Goal: Information Seeking & Learning: Learn about a topic

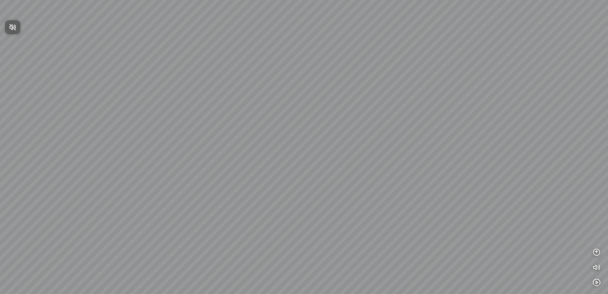
drag, startPoint x: 329, startPoint y: 240, endPoint x: 401, endPoint y: 228, distance: 73.6
click at [401, 228] on div at bounding box center [304, 147] width 608 height 294
drag, startPoint x: 246, startPoint y: 212, endPoint x: 253, endPoint y: 203, distance: 10.4
click at [253, 203] on div at bounding box center [304, 147] width 608 height 294
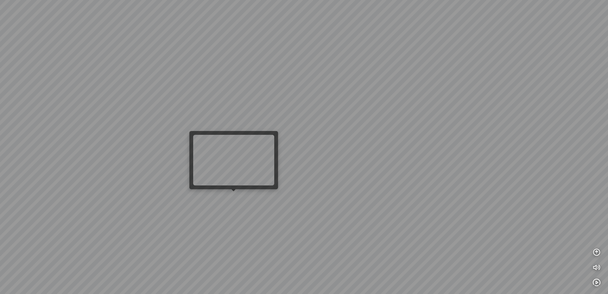
click at [238, 196] on div at bounding box center [304, 147] width 608 height 294
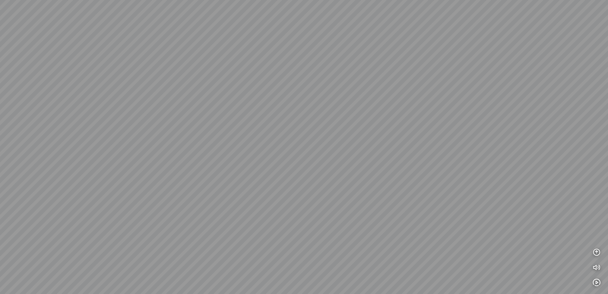
drag, startPoint x: 264, startPoint y: 207, endPoint x: 172, endPoint y: 200, distance: 91.9
click at [169, 200] on div at bounding box center [304, 147] width 608 height 294
drag, startPoint x: 345, startPoint y: 198, endPoint x: 292, endPoint y: 209, distance: 53.4
click at [292, 210] on div at bounding box center [304, 147] width 608 height 294
click at [597, 253] on div at bounding box center [304, 147] width 608 height 294
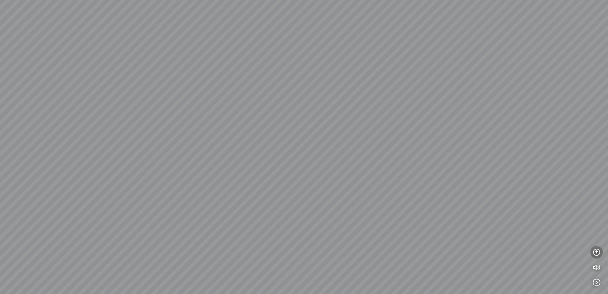
click at [597, 253] on icon "button" at bounding box center [597, 253] width 8 height 8
click at [597, 219] on icon "button" at bounding box center [597, 222] width 8 height 8
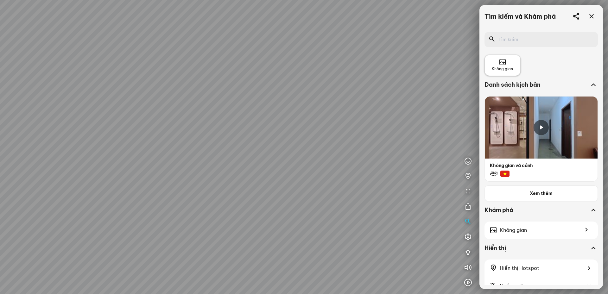
click at [510, 60] on div "Không gian" at bounding box center [502, 66] width 21 height 14
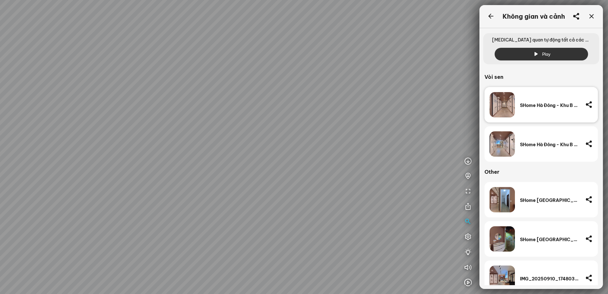
click at [509, 111] on img at bounding box center [502, 104] width 25 height 25
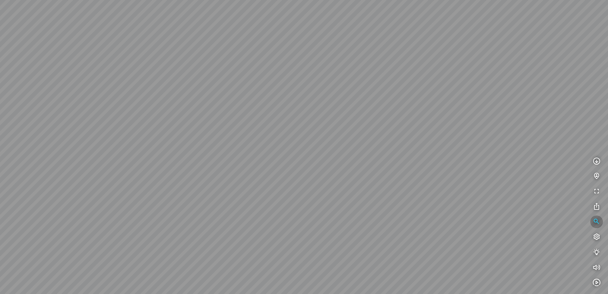
click at [594, 220] on icon "button" at bounding box center [597, 222] width 8 height 8
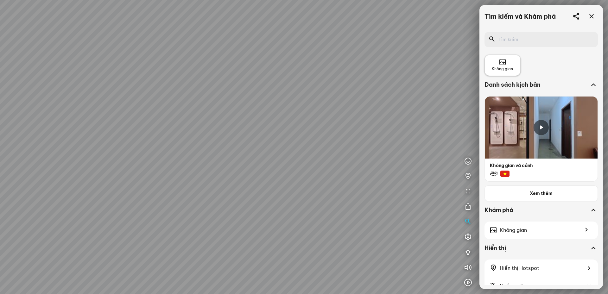
click at [507, 65] on div "Không gian" at bounding box center [502, 66] width 21 height 14
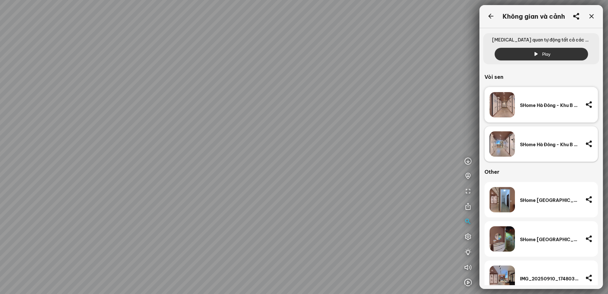
click at [515, 149] on div "SHome Hà Đông - Khu B - Sen tắm -2" at bounding box center [541, 143] width 113 height 35
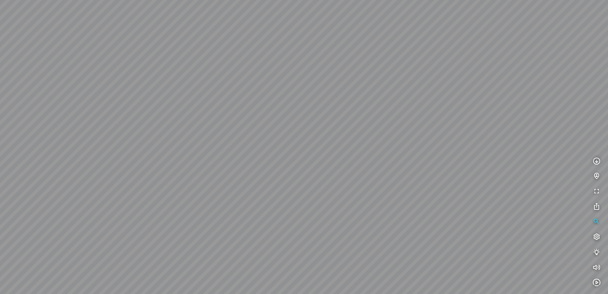
drag, startPoint x: 354, startPoint y: 158, endPoint x: 293, endPoint y: 138, distance: 63.9
click at [293, 138] on div at bounding box center [304, 147] width 608 height 294
drag, startPoint x: 271, startPoint y: 142, endPoint x: 489, endPoint y: 134, distance: 218.1
click at [489, 134] on div at bounding box center [304, 147] width 608 height 294
drag, startPoint x: 285, startPoint y: 144, endPoint x: 480, endPoint y: 159, distance: 195.1
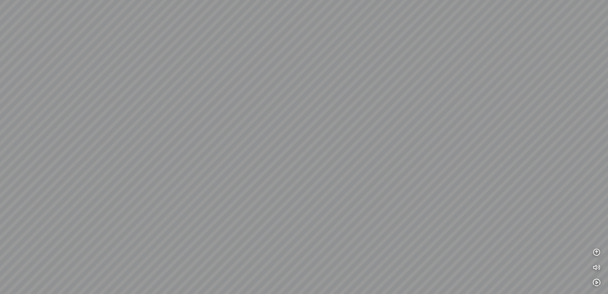
click at [541, 159] on div at bounding box center [304, 147] width 608 height 294
drag, startPoint x: 296, startPoint y: 160, endPoint x: 441, endPoint y: 52, distance: 181.6
click at [441, 52] on div at bounding box center [304, 147] width 608 height 294
drag, startPoint x: 417, startPoint y: 46, endPoint x: 354, endPoint y: 10, distance: 73.4
click at [357, 10] on div at bounding box center [304, 147] width 608 height 294
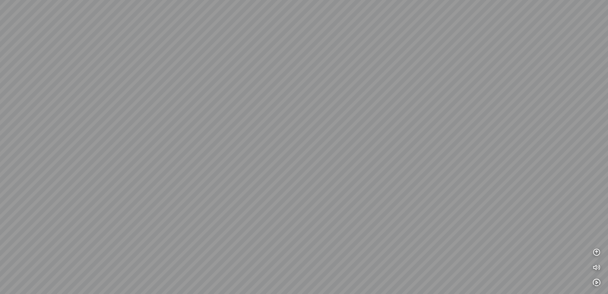
drag, startPoint x: 374, startPoint y: 81, endPoint x: 310, endPoint y: 157, distance: 99.4
click at [310, 157] on div at bounding box center [304, 147] width 608 height 294
click at [596, 253] on icon "button" at bounding box center [597, 253] width 8 height 8
click at [598, 224] on icon "button" at bounding box center [597, 222] width 8 height 8
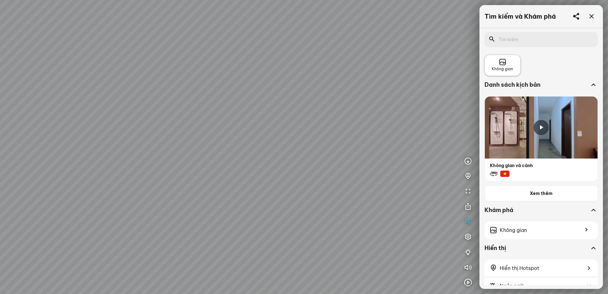
click at [509, 64] on div "Không gian" at bounding box center [502, 66] width 21 height 14
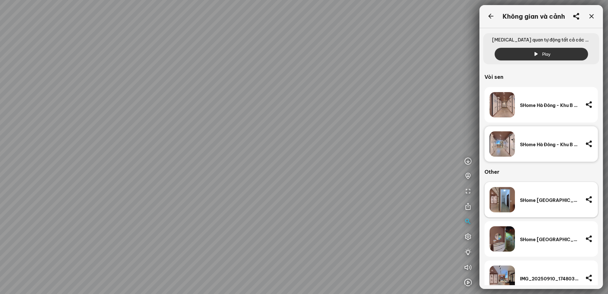
click at [505, 202] on img at bounding box center [502, 199] width 25 height 25
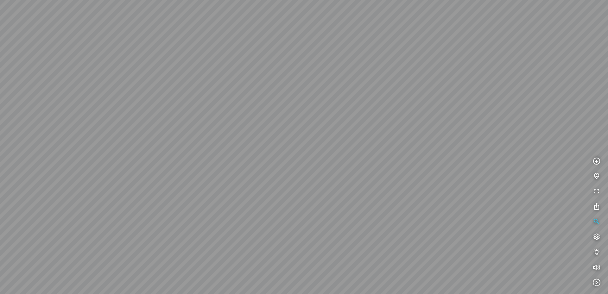
drag, startPoint x: 442, startPoint y: 206, endPoint x: 607, endPoint y: 92, distance: 200.8
click at [608, 92] on div at bounding box center [304, 147] width 608 height 294
drag, startPoint x: 455, startPoint y: 158, endPoint x: 575, endPoint y: 173, distance: 121.4
click at [596, 173] on div "INFO: krpano 1.20.8 (build 2020-09-15) INFO: HTML5/Desktop - Chrome 140.0 - Web…" at bounding box center [304, 147] width 608 height 294
drag, startPoint x: 466, startPoint y: 174, endPoint x: 506, endPoint y: 162, distance: 41.4
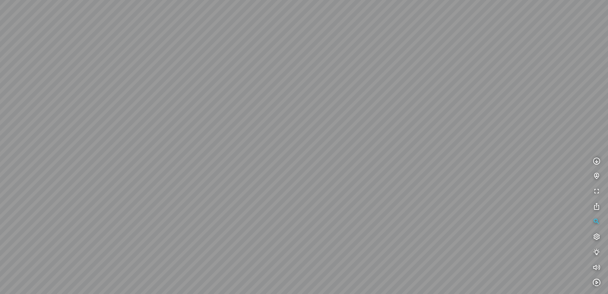
click at [540, 152] on div at bounding box center [304, 147] width 608 height 294
drag, startPoint x: 363, startPoint y: 161, endPoint x: 403, endPoint y: 212, distance: 65.0
click at [403, 212] on div at bounding box center [304, 147] width 608 height 294
drag, startPoint x: 318, startPoint y: 103, endPoint x: 548, endPoint y: 140, distance: 232.7
click at [548, 140] on div at bounding box center [304, 147] width 608 height 294
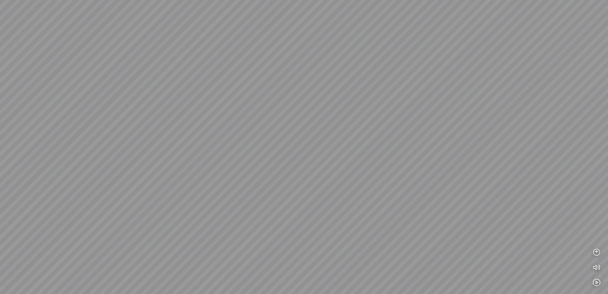
drag, startPoint x: 232, startPoint y: 210, endPoint x: 288, endPoint y: 197, distance: 57.7
click at [288, 197] on div at bounding box center [304, 147] width 608 height 294
drag, startPoint x: 363, startPoint y: 150, endPoint x: 226, endPoint y: 112, distance: 141.9
click at [221, 109] on div at bounding box center [304, 147] width 608 height 294
drag, startPoint x: 385, startPoint y: 156, endPoint x: 104, endPoint y: 121, distance: 283.2
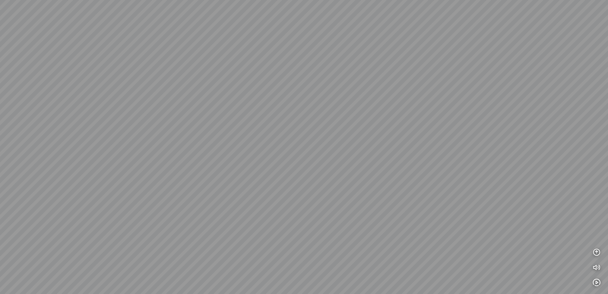
click at [104, 121] on div at bounding box center [304, 147] width 608 height 294
drag, startPoint x: 348, startPoint y: 162, endPoint x: 319, endPoint y: 178, distance: 33.4
click at [319, 178] on div at bounding box center [304, 147] width 608 height 294
drag, startPoint x: 452, startPoint y: 182, endPoint x: 483, endPoint y: 176, distance: 31.2
click at [483, 176] on div at bounding box center [304, 147] width 608 height 294
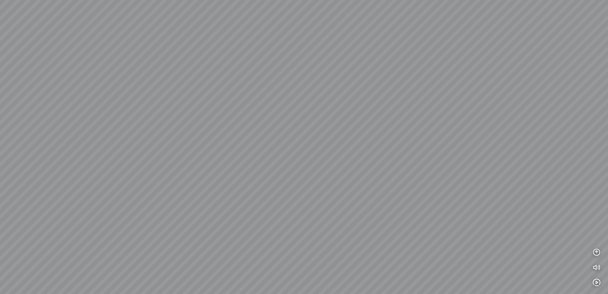
drag, startPoint x: 479, startPoint y: 166, endPoint x: 456, endPoint y: 162, distance: 23.8
click at [456, 162] on div at bounding box center [304, 147] width 608 height 294
drag, startPoint x: 360, startPoint y: 154, endPoint x: 401, endPoint y: 159, distance: 41.2
click at [401, 159] on div at bounding box center [304, 147] width 608 height 294
drag, startPoint x: 378, startPoint y: 120, endPoint x: 371, endPoint y: 134, distance: 15.9
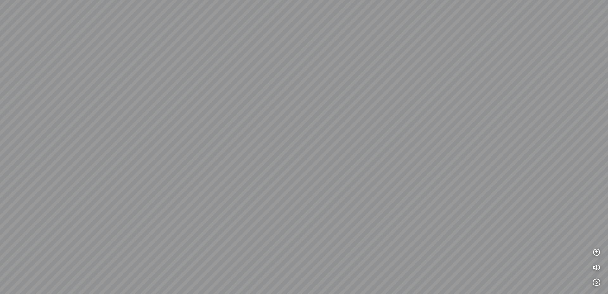
click at [372, 135] on div at bounding box center [304, 147] width 608 height 294
drag, startPoint x: 264, startPoint y: 171, endPoint x: 345, endPoint y: 196, distance: 84.8
click at [347, 198] on div at bounding box center [304, 147] width 608 height 294
drag, startPoint x: 262, startPoint y: 148, endPoint x: 275, endPoint y: 167, distance: 23.6
click at [275, 167] on div at bounding box center [304, 147] width 608 height 294
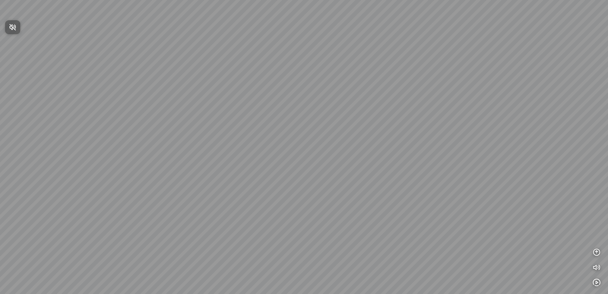
drag, startPoint x: 275, startPoint y: 123, endPoint x: 219, endPoint y: 127, distance: 56.3
click at [219, 127] on div at bounding box center [304, 147] width 608 height 294
drag, startPoint x: 312, startPoint y: 160, endPoint x: 109, endPoint y: 113, distance: 208.1
click at [119, 113] on div at bounding box center [304, 147] width 608 height 294
drag, startPoint x: 310, startPoint y: 89, endPoint x: 427, endPoint y: 162, distance: 138.6
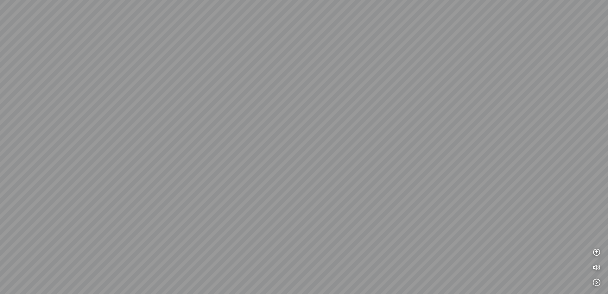
click at [427, 162] on div at bounding box center [304, 147] width 608 height 294
drag, startPoint x: 170, startPoint y: 221, endPoint x: 451, endPoint y: 179, distance: 284.2
click at [443, 180] on div at bounding box center [304, 147] width 608 height 294
drag, startPoint x: 243, startPoint y: 201, endPoint x: 306, endPoint y: 221, distance: 66.0
click at [300, 225] on div at bounding box center [304, 147] width 608 height 294
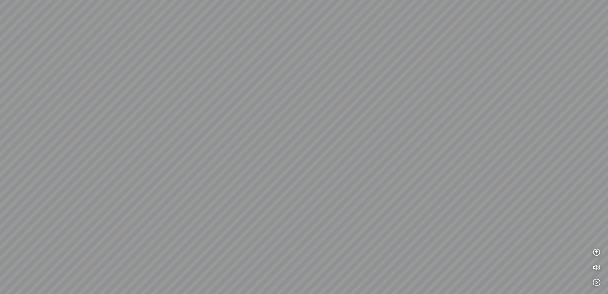
drag, startPoint x: 305, startPoint y: 209, endPoint x: 68, endPoint y: 192, distance: 237.9
click at [101, 196] on div at bounding box center [304, 147] width 608 height 294
drag, startPoint x: 346, startPoint y: 157, endPoint x: 142, endPoint y: 189, distance: 206.5
click at [144, 188] on div at bounding box center [304, 147] width 608 height 294
drag, startPoint x: 193, startPoint y: 76, endPoint x: 327, endPoint y: 107, distance: 137.5
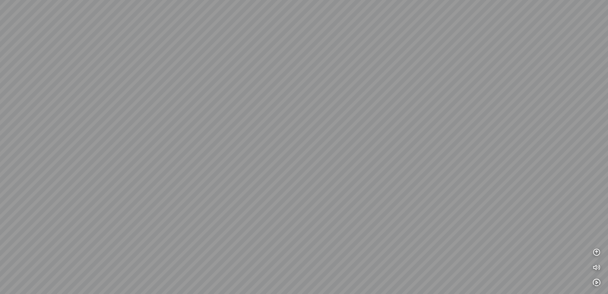
click at [327, 107] on div at bounding box center [304, 147] width 608 height 294
drag, startPoint x: 249, startPoint y: 113, endPoint x: 182, endPoint y: 113, distance: 66.9
click at [202, 113] on div at bounding box center [304, 147] width 608 height 294
click at [234, 120] on div at bounding box center [304, 147] width 608 height 294
click at [597, 254] on icon "button" at bounding box center [597, 253] width 8 height 8
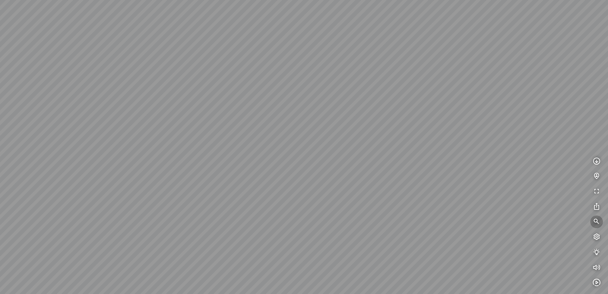
click at [599, 219] on icon "button" at bounding box center [597, 222] width 8 height 8
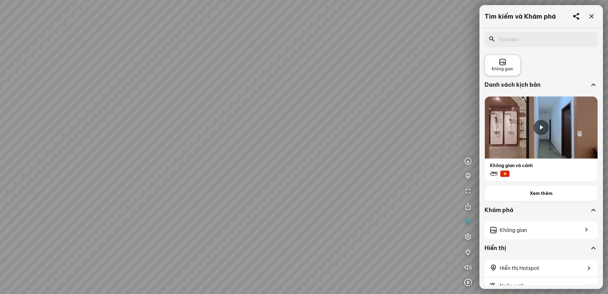
click at [502, 60] on icon at bounding box center [503, 63] width 8 height 8
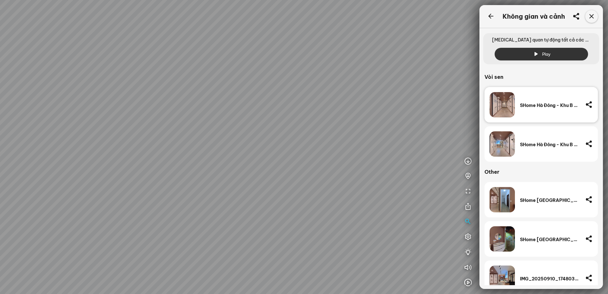
click at [590, 17] on icon at bounding box center [592, 17] width 8 height 8
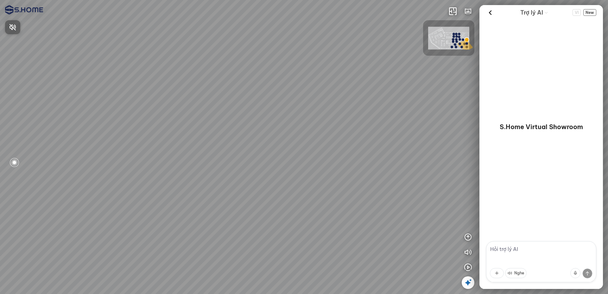
click at [447, 33] on div at bounding box center [304, 147] width 608 height 294
click at [454, 29] on img at bounding box center [448, 38] width 41 height 23
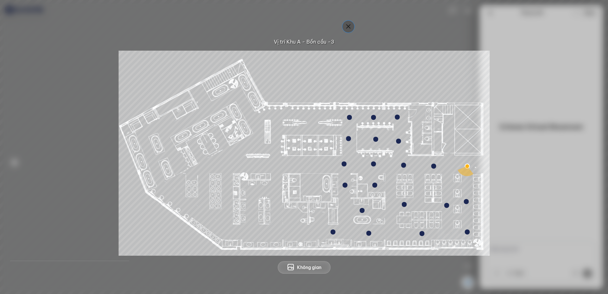
click at [351, 26] on icon "button" at bounding box center [349, 27] width 8 height 8
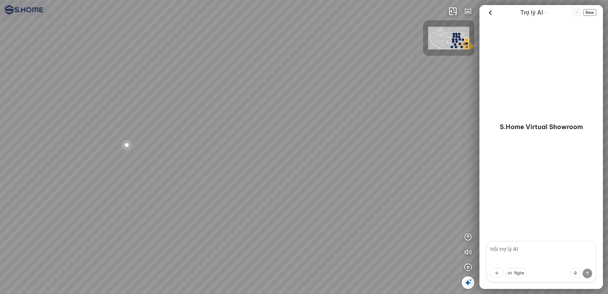
drag, startPoint x: 183, startPoint y: 148, endPoint x: 239, endPoint y: 138, distance: 57.7
click at [239, 138] on div at bounding box center [304, 147] width 608 height 294
drag, startPoint x: 244, startPoint y: 117, endPoint x: 296, endPoint y: 105, distance: 52.9
click at [296, 105] on div at bounding box center [304, 147] width 608 height 294
drag, startPoint x: 240, startPoint y: 135, endPoint x: 355, endPoint y: 153, distance: 117.1
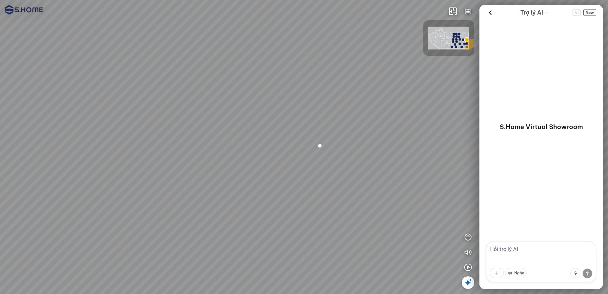
click at [355, 153] on div at bounding box center [304, 147] width 608 height 294
drag, startPoint x: 261, startPoint y: 161, endPoint x: 283, endPoint y: 161, distance: 22.5
click at [303, 151] on div at bounding box center [304, 147] width 608 height 294
drag, startPoint x: 274, startPoint y: 163, endPoint x: 179, endPoint y: 172, distance: 95.4
click at [179, 172] on div at bounding box center [304, 147] width 608 height 294
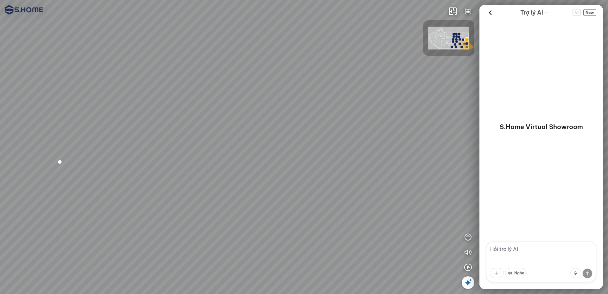
drag, startPoint x: 327, startPoint y: 166, endPoint x: 176, endPoint y: 175, distance: 151.7
click at [176, 175] on div at bounding box center [304, 147] width 608 height 294
drag, startPoint x: 320, startPoint y: 174, endPoint x: 120, endPoint y: 176, distance: 200.3
click at [121, 176] on div at bounding box center [304, 147] width 608 height 294
drag, startPoint x: 269, startPoint y: 166, endPoint x: 89, endPoint y: 168, distance: 179.4
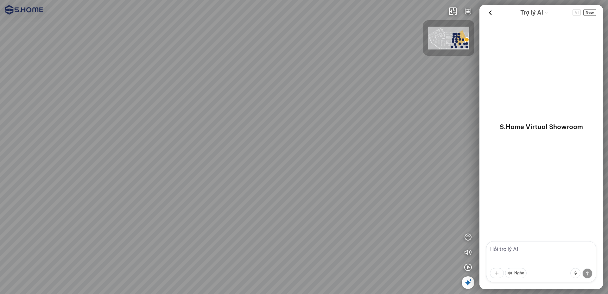
click at [87, 168] on div at bounding box center [304, 147] width 608 height 294
drag, startPoint x: 225, startPoint y: 168, endPoint x: 190, endPoint y: 169, distance: 34.9
click at [190, 169] on div at bounding box center [304, 147] width 608 height 294
drag, startPoint x: 141, startPoint y: 202, endPoint x: 108, endPoint y: 197, distance: 33.6
click at [108, 197] on div at bounding box center [304, 147] width 608 height 294
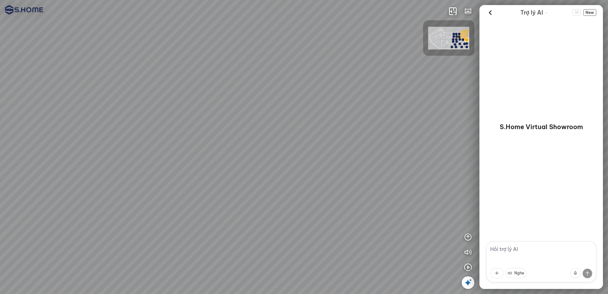
drag, startPoint x: 235, startPoint y: 197, endPoint x: 115, endPoint y: 194, distance: 120.1
click at [115, 194] on div at bounding box center [304, 147] width 608 height 294
drag, startPoint x: 233, startPoint y: 194, endPoint x: 125, endPoint y: 194, distance: 107.7
click at [75, 194] on div at bounding box center [304, 147] width 608 height 294
drag, startPoint x: 244, startPoint y: 194, endPoint x: 95, endPoint y: 184, distance: 148.9
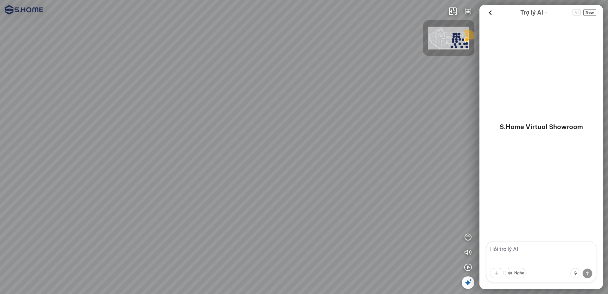
click at [95, 184] on div at bounding box center [304, 147] width 608 height 294
drag, startPoint x: 199, startPoint y: 185, endPoint x: 56, endPoint y: 201, distance: 144.4
click at [56, 201] on div at bounding box center [304, 147] width 608 height 294
drag, startPoint x: 283, startPoint y: 170, endPoint x: 251, endPoint y: 175, distance: 32.0
click at [251, 175] on div at bounding box center [304, 147] width 608 height 294
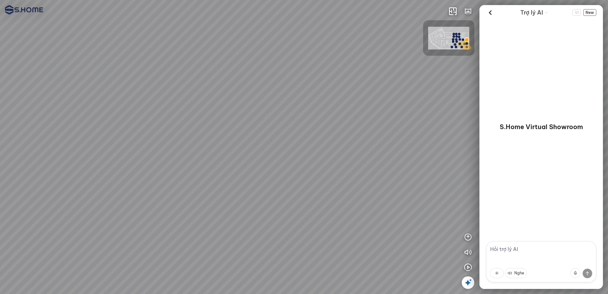
drag, startPoint x: 337, startPoint y: 162, endPoint x: 119, endPoint y: 160, distance: 218.0
click at [119, 160] on div at bounding box center [304, 147] width 608 height 294
drag, startPoint x: 282, startPoint y: 161, endPoint x: 341, endPoint y: 152, distance: 59.2
click at [340, 152] on div at bounding box center [304, 147] width 608 height 294
drag, startPoint x: 178, startPoint y: 160, endPoint x: 238, endPoint y: 163, distance: 60.3
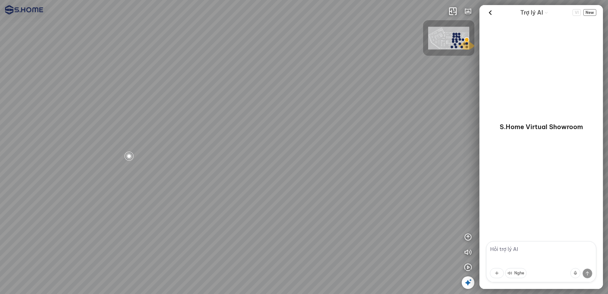
click at [238, 163] on div at bounding box center [304, 147] width 608 height 294
click at [489, 13] on icon at bounding box center [491, 13] width 10 height 10
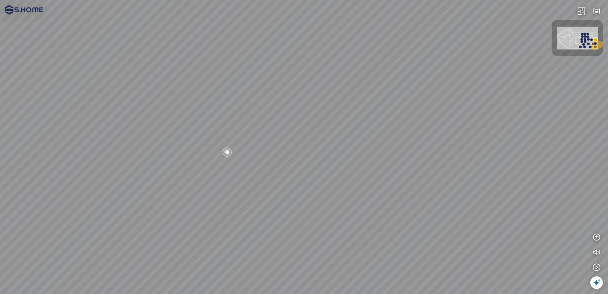
click at [229, 152] on div at bounding box center [227, 152] width 11 height 11
click at [303, 149] on div at bounding box center [304, 147] width 11 height 11
drag, startPoint x: 372, startPoint y: 213, endPoint x: 164, endPoint y: 220, distance: 208.6
click at [164, 220] on div at bounding box center [304, 147] width 608 height 294
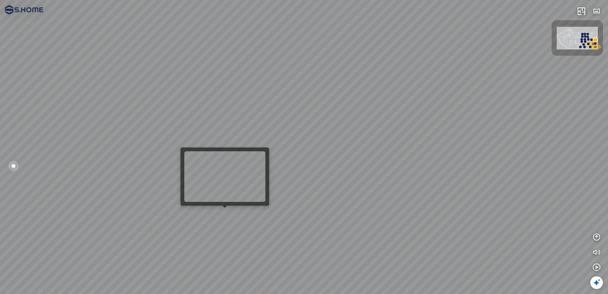
click at [227, 211] on div at bounding box center [304, 147] width 608 height 294
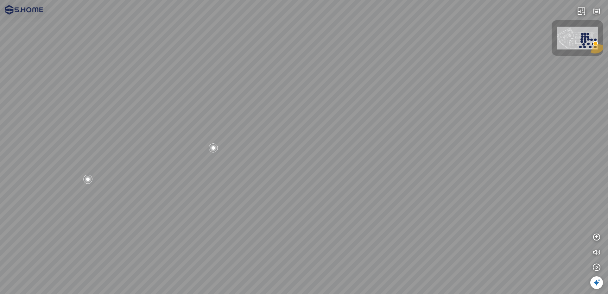
drag, startPoint x: 206, startPoint y: 178, endPoint x: 360, endPoint y: 163, distance: 154.5
click at [360, 163] on div at bounding box center [304, 147] width 608 height 294
drag, startPoint x: 311, startPoint y: 174, endPoint x: 429, endPoint y: 156, distance: 118.6
click at [429, 156] on div at bounding box center [304, 147] width 608 height 294
drag, startPoint x: 215, startPoint y: 162, endPoint x: 344, endPoint y: 162, distance: 129.9
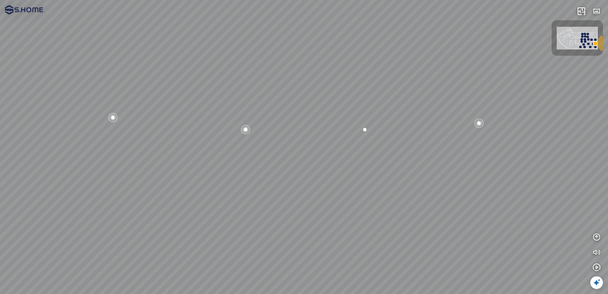
click at [344, 162] on div at bounding box center [304, 147] width 608 height 294
drag, startPoint x: 286, startPoint y: 145, endPoint x: 369, endPoint y: 199, distance: 98.5
click at [369, 198] on div at bounding box center [304, 147] width 608 height 294
drag, startPoint x: 260, startPoint y: 146, endPoint x: 388, endPoint y: 195, distance: 137.3
click at [387, 195] on div at bounding box center [304, 147] width 608 height 294
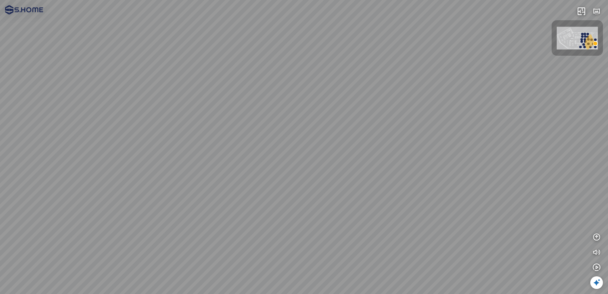
drag, startPoint x: 296, startPoint y: 182, endPoint x: 395, endPoint y: 151, distance: 104.5
click at [393, 152] on div at bounding box center [304, 147] width 608 height 294
drag, startPoint x: 259, startPoint y: 147, endPoint x: 305, endPoint y: 133, distance: 47.9
click at [305, 133] on div at bounding box center [304, 147] width 608 height 294
drag, startPoint x: 347, startPoint y: 170, endPoint x: 257, endPoint y: 157, distance: 90.5
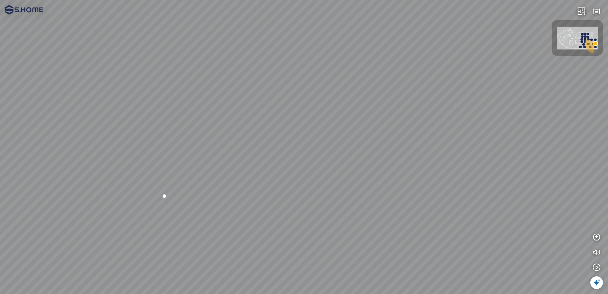
click at [257, 157] on div at bounding box center [304, 147] width 608 height 294
drag, startPoint x: 256, startPoint y: 167, endPoint x: 169, endPoint y: 106, distance: 107.1
click at [169, 106] on div at bounding box center [304, 147] width 608 height 294
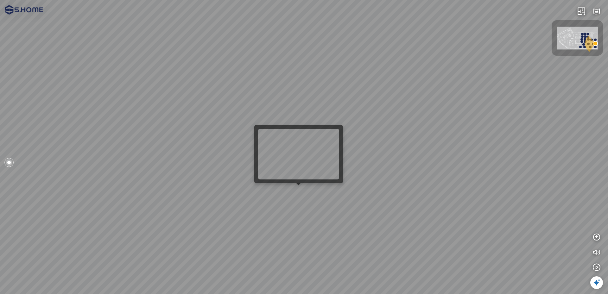
click at [297, 189] on div at bounding box center [304, 147] width 608 height 294
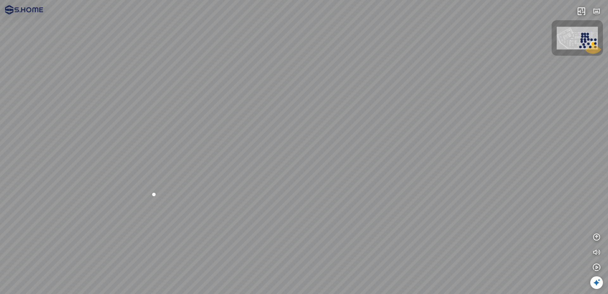
drag, startPoint x: 274, startPoint y: 176, endPoint x: 81, endPoint y: 214, distance: 196.3
click at [81, 214] on div at bounding box center [304, 147] width 608 height 294
drag, startPoint x: 245, startPoint y: 217, endPoint x: 326, endPoint y: 215, distance: 81.5
click at [315, 216] on div at bounding box center [304, 147] width 608 height 294
drag, startPoint x: 107, startPoint y: 193, endPoint x: 221, endPoint y: 222, distance: 117.3
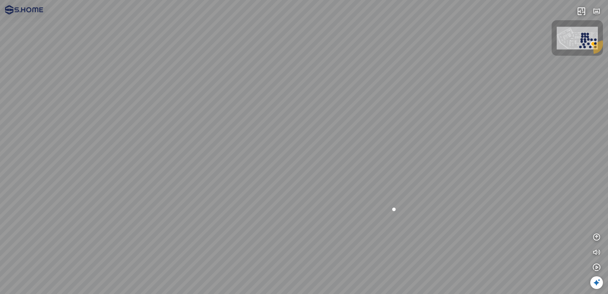
click at [221, 222] on div at bounding box center [304, 147] width 608 height 294
drag, startPoint x: 180, startPoint y: 214, endPoint x: 372, endPoint y: 192, distance: 193.9
click at [343, 195] on div at bounding box center [304, 147] width 608 height 294
drag, startPoint x: 335, startPoint y: 207, endPoint x: 389, endPoint y: 217, distance: 55.2
click at [389, 217] on div at bounding box center [304, 147] width 608 height 294
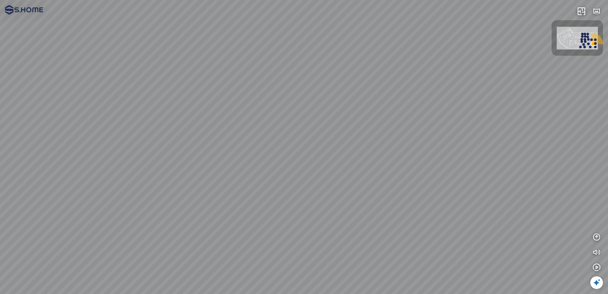
drag, startPoint x: 343, startPoint y: 202, endPoint x: 68, endPoint y: 169, distance: 277.3
click at [68, 169] on div at bounding box center [304, 147] width 608 height 294
drag, startPoint x: 318, startPoint y: 198, endPoint x: 212, endPoint y: 183, distance: 106.8
click at [212, 183] on div at bounding box center [304, 147] width 608 height 294
drag, startPoint x: 180, startPoint y: 184, endPoint x: 451, endPoint y: 209, distance: 271.4
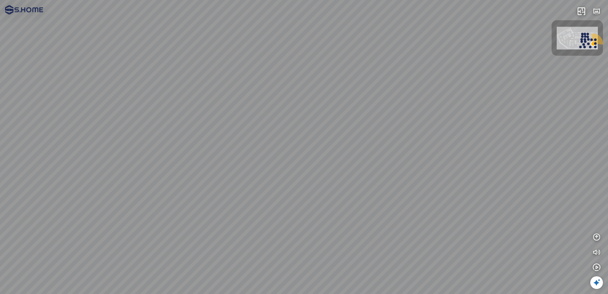
click at [451, 209] on div at bounding box center [304, 147] width 608 height 294
drag, startPoint x: 226, startPoint y: 210, endPoint x: 412, endPoint y: 190, distance: 187.7
click at [412, 190] on div at bounding box center [304, 147] width 608 height 294
click at [243, 157] on div at bounding box center [245, 157] width 11 height 11
click at [304, 148] on div at bounding box center [304, 147] width 11 height 11
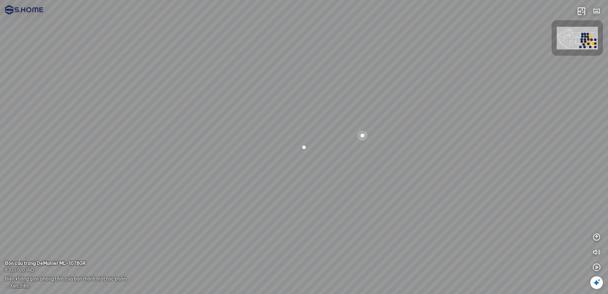
click at [304, 148] on div at bounding box center [304, 147] width 11 height 11
click at [305, 146] on div at bounding box center [304, 147] width 11 height 11
click at [18, 285] on span "Xem thêm" at bounding box center [19, 286] width 19 height 5
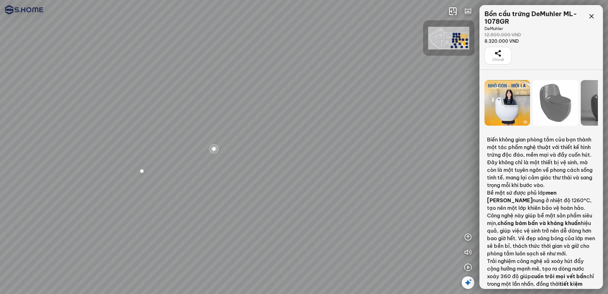
drag, startPoint x: 304, startPoint y: 136, endPoint x: 202, endPoint y: 155, distance: 103.8
click at [208, 152] on div at bounding box center [304, 147] width 608 height 294
drag, startPoint x: 306, startPoint y: 181, endPoint x: 96, endPoint y: 129, distance: 217.1
click at [74, 123] on div at bounding box center [304, 147] width 608 height 294
drag, startPoint x: 199, startPoint y: 237, endPoint x: 299, endPoint y: 213, distance: 102.3
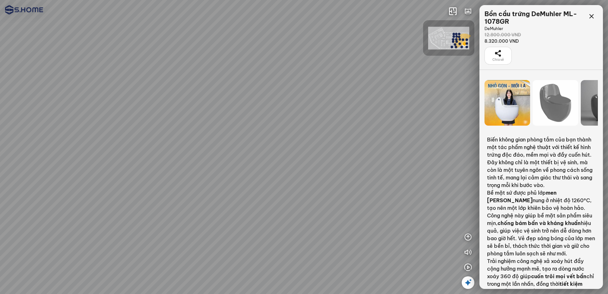
click at [299, 213] on div at bounding box center [304, 147] width 608 height 294
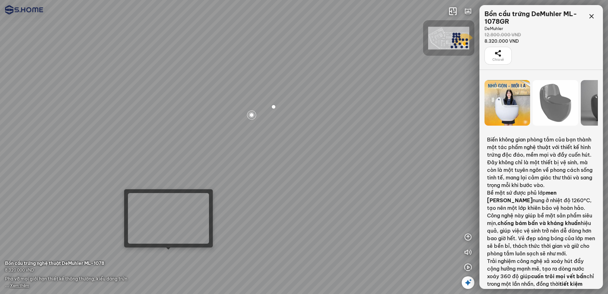
click at [164, 260] on div at bounding box center [304, 147] width 608 height 294
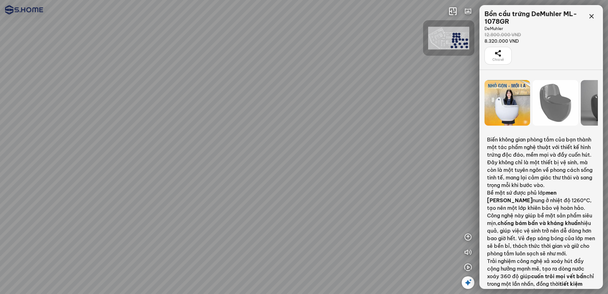
drag, startPoint x: 329, startPoint y: 153, endPoint x: 69, endPoint y: 72, distance: 271.6
click at [70, 71] on div at bounding box center [304, 147] width 608 height 294
drag, startPoint x: 224, startPoint y: 112, endPoint x: 0, endPoint y: 176, distance: 232.6
click at [0, 176] on div at bounding box center [304, 147] width 608 height 294
drag, startPoint x: 244, startPoint y: 176, endPoint x: 11, endPoint y: 183, distance: 233.0
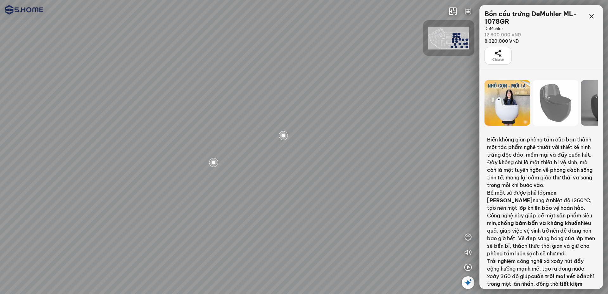
click at [11, 183] on div at bounding box center [304, 147] width 608 height 294
drag, startPoint x: 152, startPoint y: 170, endPoint x: 200, endPoint y: 173, distance: 48.2
click at [200, 173] on div at bounding box center [304, 147] width 608 height 294
click at [242, 168] on div at bounding box center [241, 167] width 11 height 11
click at [239, 149] on div at bounding box center [239, 149] width 11 height 11
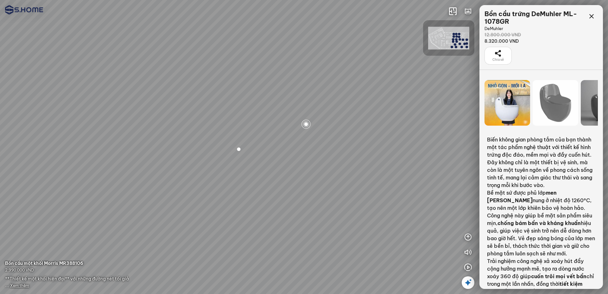
click at [239, 149] on div at bounding box center [239, 149] width 11 height 11
drag, startPoint x: 239, startPoint y: 149, endPoint x: 242, endPoint y: 148, distance: 3.6
click at [239, 148] on div at bounding box center [239, 149] width 11 height 11
click at [593, 15] on icon at bounding box center [592, 17] width 8 height 8
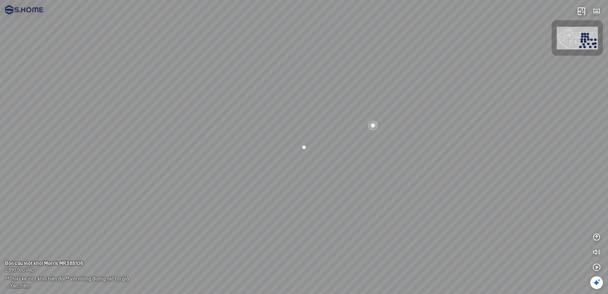
click at [304, 146] on div at bounding box center [304, 147] width 11 height 11
click at [352, 209] on div at bounding box center [304, 147] width 608 height 294
drag, startPoint x: 374, startPoint y: 207, endPoint x: 130, endPoint y: 114, distance: 261.0
click at [130, 114] on div at bounding box center [304, 147] width 608 height 294
drag, startPoint x: 275, startPoint y: 149, endPoint x: 182, endPoint y: 119, distance: 97.6
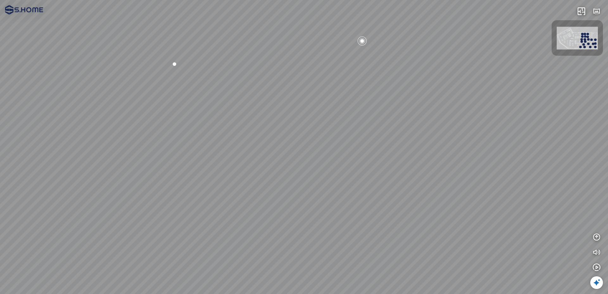
click at [182, 119] on div at bounding box center [304, 147] width 608 height 294
drag, startPoint x: 285, startPoint y: 152, endPoint x: 88, endPoint y: 244, distance: 216.9
click at [59, 254] on div at bounding box center [304, 147] width 608 height 294
drag, startPoint x: 221, startPoint y: 217, endPoint x: 321, endPoint y: 138, distance: 127.2
click at [262, 253] on div at bounding box center [304, 147] width 608 height 294
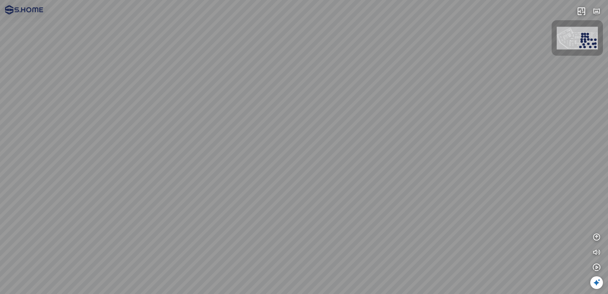
drag, startPoint x: 282, startPoint y: 121, endPoint x: 383, endPoint y: 170, distance: 112.8
click at [381, 171] on div at bounding box center [304, 147] width 608 height 294
click at [578, 29] on img at bounding box center [577, 38] width 41 height 23
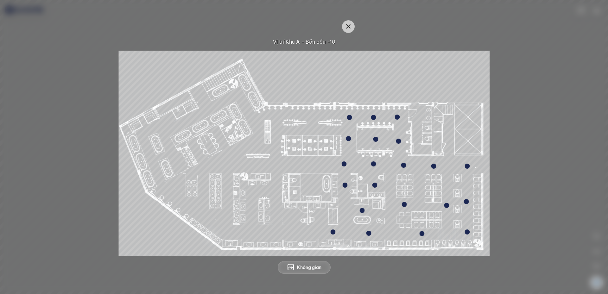
click at [444, 112] on img at bounding box center [304, 153] width 371 height 205
click at [440, 72] on img at bounding box center [304, 153] width 371 height 205
click at [301, 272] on button "Không gian" at bounding box center [304, 267] width 53 height 13
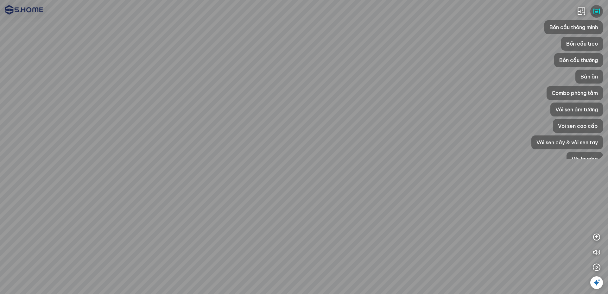
drag, startPoint x: 186, startPoint y: 146, endPoint x: 495, endPoint y: 43, distance: 325.9
click at [493, 42] on div at bounding box center [304, 147] width 608 height 294
click at [591, 60] on span "Bồn cầu thường" at bounding box center [579, 60] width 39 height 8
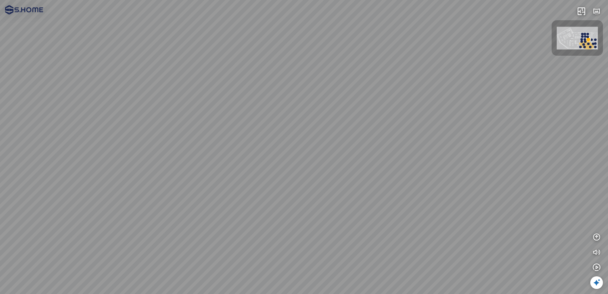
drag, startPoint x: 263, startPoint y: 130, endPoint x: 205, endPoint y: 184, distance: 80.0
click at [205, 184] on div at bounding box center [304, 147] width 608 height 294
click at [597, 11] on icon "button" at bounding box center [597, 12] width 8 height 8
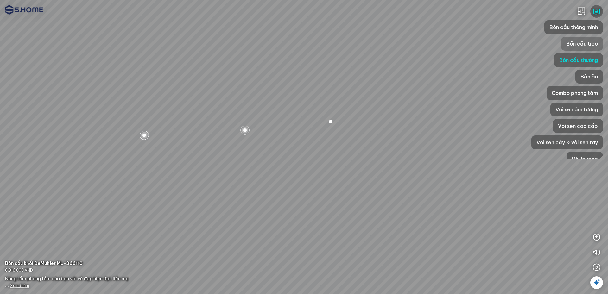
click at [593, 43] on span "Bồn cầu treo" at bounding box center [583, 44] width 32 height 8
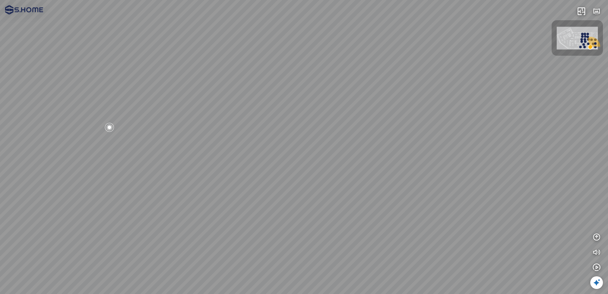
drag, startPoint x: 277, startPoint y: 145, endPoint x: 453, endPoint y: 63, distance: 194.3
click at [453, 63] on div at bounding box center [304, 147] width 608 height 294
drag, startPoint x: 309, startPoint y: 141, endPoint x: 608, endPoint y: 122, distance: 300.0
click at [608, 120] on div at bounding box center [304, 147] width 608 height 294
drag, startPoint x: 356, startPoint y: 138, endPoint x: 465, endPoint y: 214, distance: 132.9
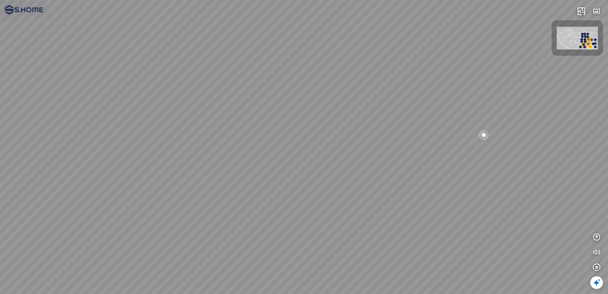
click at [465, 214] on div at bounding box center [304, 147] width 608 height 294
drag, startPoint x: 484, startPoint y: 181, endPoint x: 299, endPoint y: 154, distance: 187.0
click at [313, 147] on div at bounding box center [304, 147] width 608 height 294
drag, startPoint x: 272, startPoint y: 233, endPoint x: 257, endPoint y: 242, distance: 17.9
click at [257, 242] on div at bounding box center [304, 147] width 608 height 294
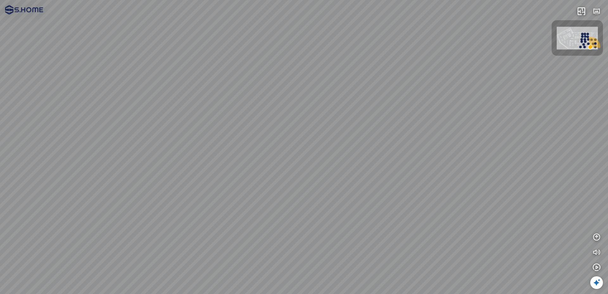
drag, startPoint x: 366, startPoint y: 231, endPoint x: 422, endPoint y: 183, distance: 74.4
click at [369, 231] on div at bounding box center [304, 147] width 608 height 294
click at [597, 10] on icon "button" at bounding box center [597, 12] width 8 height 8
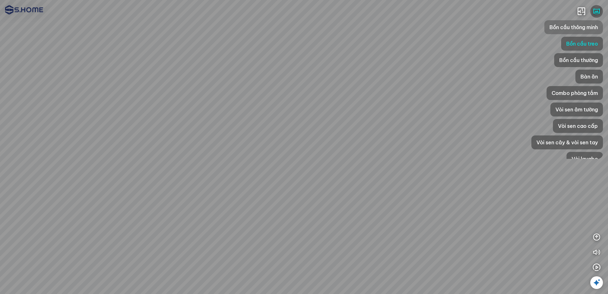
click at [585, 32] on div "Bồn cầu thông minh" at bounding box center [574, 27] width 59 height 14
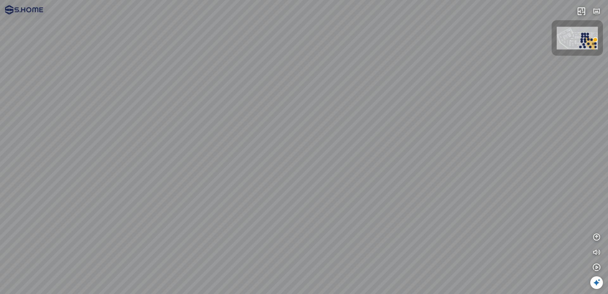
drag, startPoint x: 451, startPoint y: 157, endPoint x: 195, endPoint y: 134, distance: 257.4
click at [204, 120] on div at bounding box center [304, 147] width 608 height 294
drag, startPoint x: 336, startPoint y: 136, endPoint x: 464, endPoint y: 138, distance: 128.3
click at [450, 136] on div at bounding box center [304, 147] width 608 height 294
drag, startPoint x: 429, startPoint y: 143, endPoint x: 338, endPoint y: 115, distance: 94.8
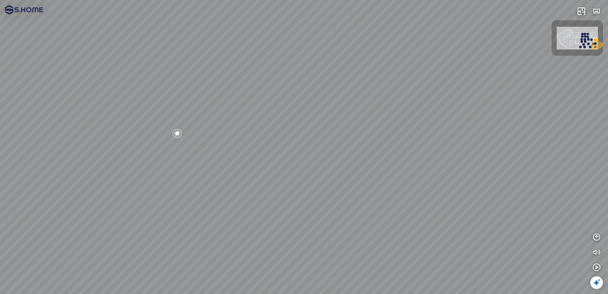
click at [357, 118] on div at bounding box center [304, 147] width 608 height 294
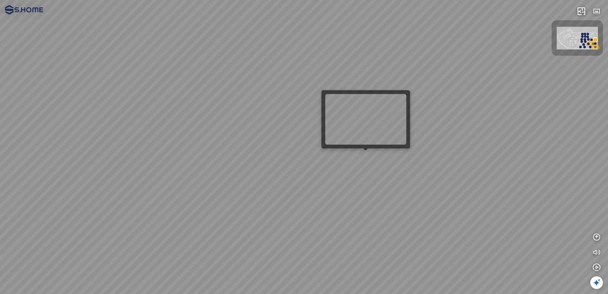
click at [371, 158] on div at bounding box center [304, 147] width 608 height 294
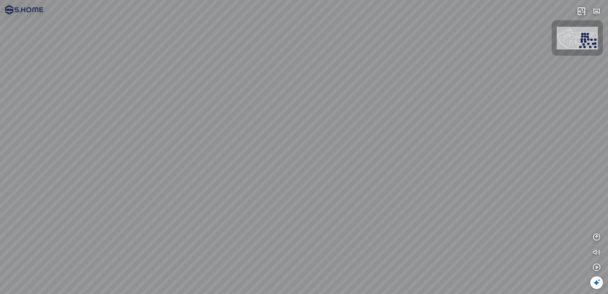
drag, startPoint x: 353, startPoint y: 178, endPoint x: 396, endPoint y: 175, distance: 43.2
click at [396, 175] on div at bounding box center [304, 147] width 608 height 294
drag, startPoint x: 342, startPoint y: 78, endPoint x: 522, endPoint y: 53, distance: 181.4
click at [522, 53] on div at bounding box center [304, 147] width 608 height 294
drag, startPoint x: 294, startPoint y: 78, endPoint x: 366, endPoint y: 103, distance: 75.9
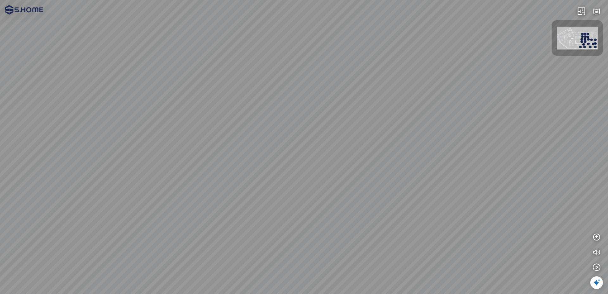
click at [364, 102] on div at bounding box center [304, 147] width 608 height 294
drag, startPoint x: 298, startPoint y: 120, endPoint x: 469, endPoint y: 121, distance: 170.8
click at [462, 120] on div at bounding box center [304, 147] width 608 height 294
drag, startPoint x: 353, startPoint y: 131, endPoint x: 390, endPoint y: 135, distance: 37.3
click at [395, 135] on div at bounding box center [304, 147] width 608 height 294
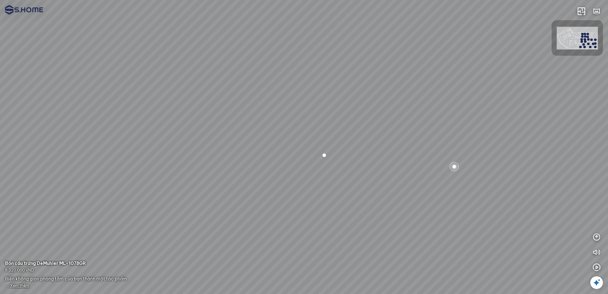
click at [323, 154] on div at bounding box center [324, 155] width 11 height 11
drag, startPoint x: 220, startPoint y: 150, endPoint x: 439, endPoint y: 155, distance: 219.3
click at [439, 155] on div at bounding box center [304, 147] width 608 height 294
drag, startPoint x: 268, startPoint y: 157, endPoint x: 319, endPoint y: 134, distance: 56.0
click at [319, 134] on div at bounding box center [304, 147] width 608 height 294
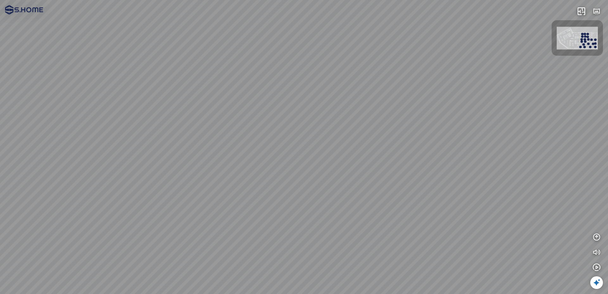
drag, startPoint x: 296, startPoint y: 163, endPoint x: 164, endPoint y: 174, distance: 131.9
click at [158, 173] on div at bounding box center [304, 147] width 608 height 294
drag, startPoint x: 253, startPoint y: 158, endPoint x: 125, endPoint y: 177, distance: 130.4
click at [125, 177] on div at bounding box center [304, 147] width 608 height 294
drag, startPoint x: 297, startPoint y: 150, endPoint x: 155, endPoint y: 139, distance: 142.4
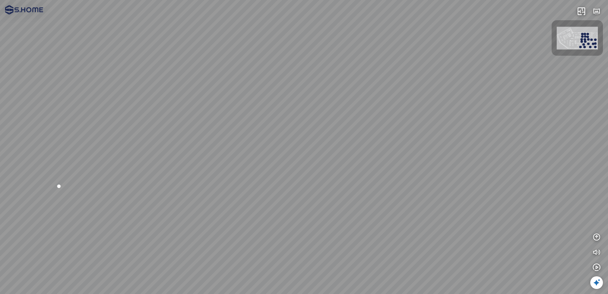
click at [155, 139] on div at bounding box center [304, 147] width 608 height 294
drag, startPoint x: 362, startPoint y: 114, endPoint x: 177, endPoint y: 107, distance: 184.6
click at [177, 107] on div at bounding box center [304, 147] width 608 height 294
drag, startPoint x: 357, startPoint y: 92, endPoint x: 213, endPoint y: 98, distance: 144.0
click at [199, 95] on div at bounding box center [304, 147] width 608 height 294
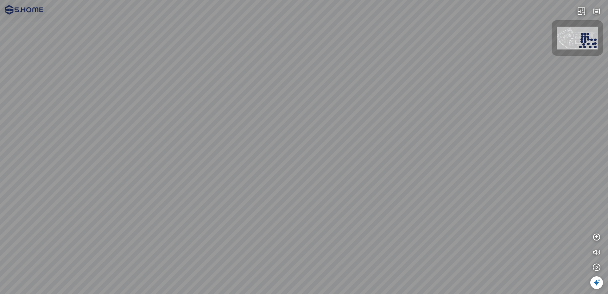
drag, startPoint x: 292, startPoint y: 165, endPoint x: 392, endPoint y: 165, distance: 99.8
click at [392, 165] on div at bounding box center [304, 147] width 608 height 294
drag, startPoint x: 394, startPoint y: 132, endPoint x: 521, endPoint y: 87, distance: 135.1
click at [497, 93] on div at bounding box center [304, 147] width 608 height 294
drag, startPoint x: 197, startPoint y: 150, endPoint x: 431, endPoint y: 85, distance: 243.0
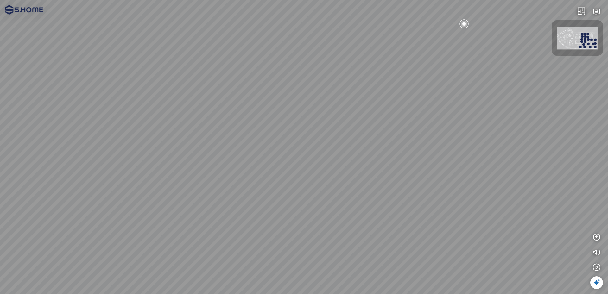
click at [431, 85] on div at bounding box center [304, 147] width 608 height 294
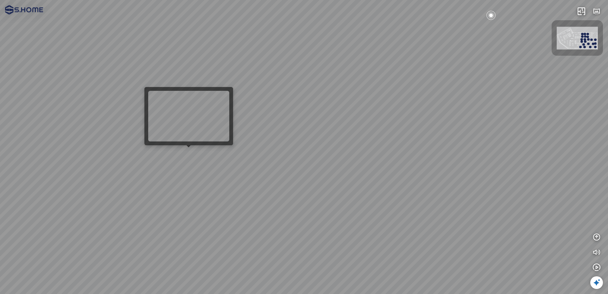
click at [180, 154] on div at bounding box center [304, 147] width 608 height 294
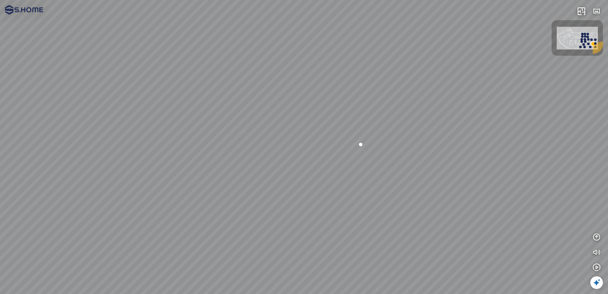
drag, startPoint x: 402, startPoint y: 97, endPoint x: 229, endPoint y: 110, distance: 173.8
click at [237, 106] on div at bounding box center [304, 147] width 608 height 294
click at [196, 199] on div at bounding box center [304, 147] width 608 height 294
click at [193, 205] on div at bounding box center [304, 147] width 608 height 294
drag, startPoint x: 312, startPoint y: 181, endPoint x: 203, endPoint y: 181, distance: 109.3
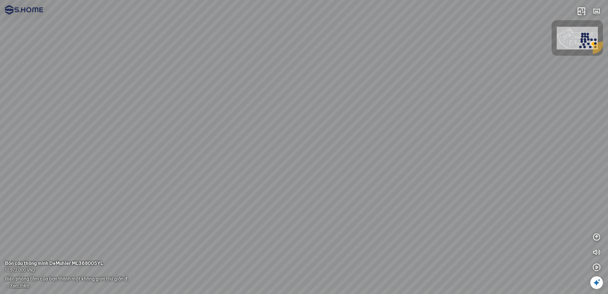
click at [228, 181] on div at bounding box center [304, 147] width 608 height 294
drag, startPoint x: 380, startPoint y: 189, endPoint x: 251, endPoint y: 190, distance: 128.3
click at [269, 189] on div at bounding box center [304, 147] width 608 height 294
drag, startPoint x: 227, startPoint y: 196, endPoint x: 144, endPoint y: 215, distance: 85.5
click at [134, 214] on div at bounding box center [304, 147] width 608 height 294
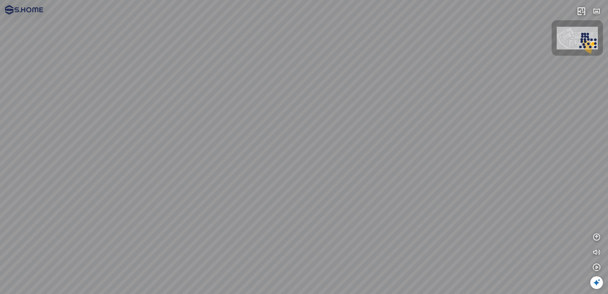
drag, startPoint x: 202, startPoint y: 207, endPoint x: 182, endPoint y: 198, distance: 22.3
click at [212, 202] on div at bounding box center [304, 147] width 608 height 294
drag, startPoint x: 183, startPoint y: 192, endPoint x: 247, endPoint y: 98, distance: 113.9
click at [246, 97] on div at bounding box center [304, 147] width 608 height 294
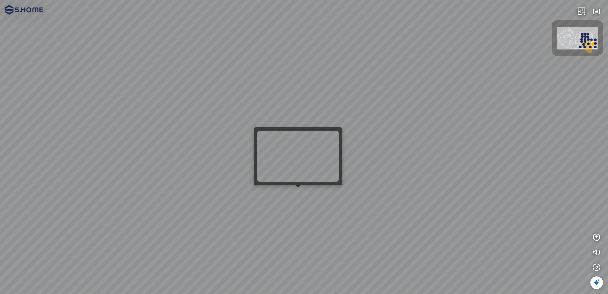
click at [302, 191] on div at bounding box center [304, 147] width 608 height 294
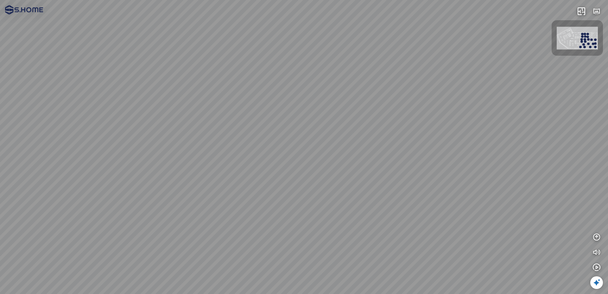
drag, startPoint x: 255, startPoint y: 123, endPoint x: 97, endPoint y: 116, distance: 158.6
click at [121, 110] on div at bounding box center [304, 147] width 608 height 294
drag, startPoint x: 261, startPoint y: 111, endPoint x: 74, endPoint y: 114, distance: 186.7
click at [74, 114] on div at bounding box center [304, 147] width 608 height 294
drag, startPoint x: 337, startPoint y: 156, endPoint x: 109, endPoint y: 134, distance: 228.9
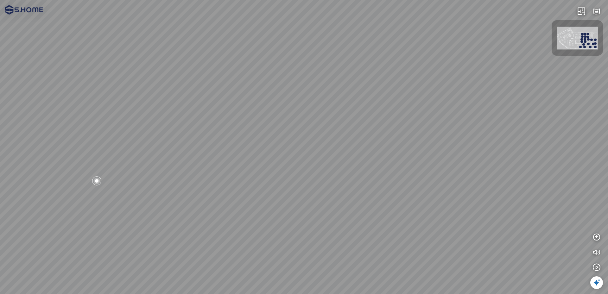
click at [109, 134] on div at bounding box center [304, 147] width 608 height 294
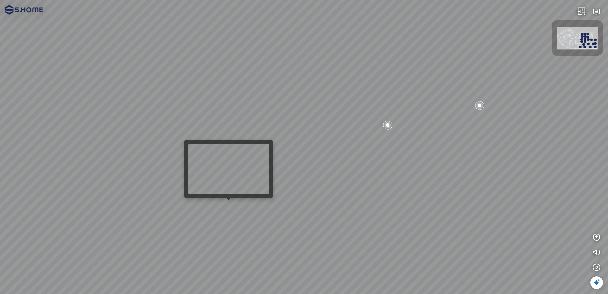
click at [240, 202] on div at bounding box center [304, 147] width 608 height 294
click at [234, 204] on div at bounding box center [304, 147] width 608 height 294
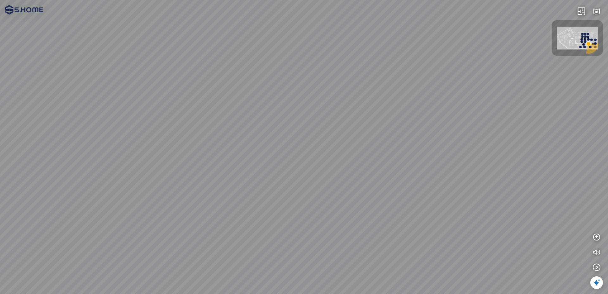
drag, startPoint x: 381, startPoint y: 150, endPoint x: 417, endPoint y: 136, distance: 39.2
click at [417, 136] on div at bounding box center [304, 147] width 608 height 294
drag, startPoint x: 148, startPoint y: 178, endPoint x: 260, endPoint y: 51, distance: 169.9
click at [246, 60] on div at bounding box center [304, 147] width 608 height 294
drag, startPoint x: 262, startPoint y: 195, endPoint x: 324, endPoint y: 140, distance: 82.8
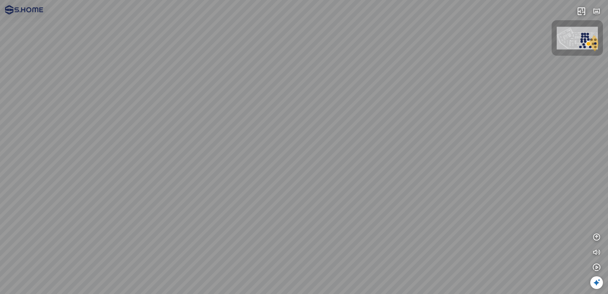
click at [339, 121] on div at bounding box center [304, 147] width 608 height 294
drag, startPoint x: 243, startPoint y: 189, endPoint x: 177, endPoint y: 204, distance: 67.8
click at [179, 204] on div at bounding box center [304, 147] width 608 height 294
drag, startPoint x: 301, startPoint y: 172, endPoint x: 189, endPoint y: 235, distance: 129.1
click at [189, 235] on div at bounding box center [304, 147] width 608 height 294
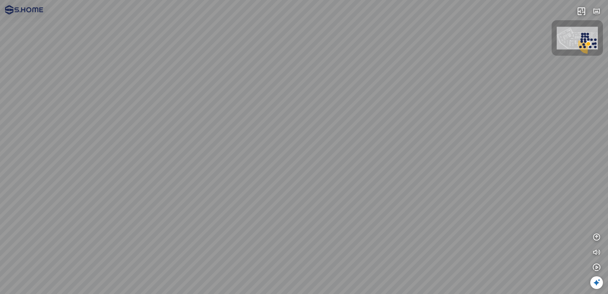
drag, startPoint x: 341, startPoint y: 184, endPoint x: 196, endPoint y: 243, distance: 156.5
click at [196, 243] on div at bounding box center [304, 147] width 608 height 294
drag, startPoint x: 143, startPoint y: 194, endPoint x: 227, endPoint y: 197, distance: 84.4
click at [227, 196] on div at bounding box center [304, 147] width 608 height 294
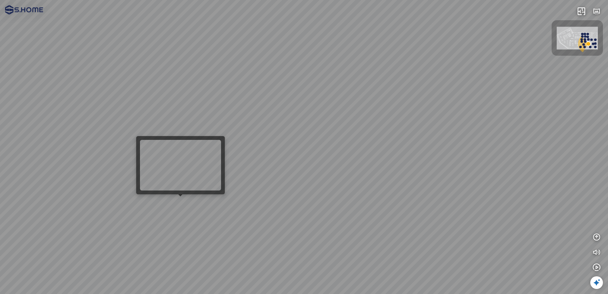
click at [173, 202] on div at bounding box center [304, 147] width 608 height 294
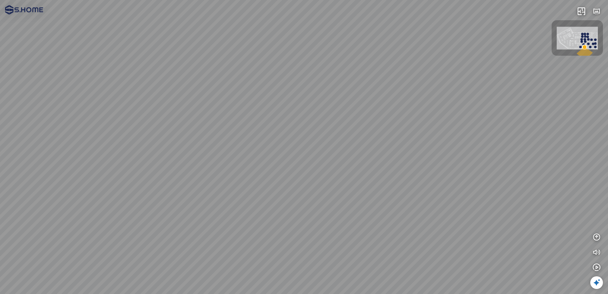
drag, startPoint x: 138, startPoint y: 212, endPoint x: 195, endPoint y: 247, distance: 66.7
click at [198, 263] on div at bounding box center [304, 147] width 608 height 294
drag, startPoint x: 194, startPoint y: 140, endPoint x: 144, endPoint y: 137, distance: 50.5
click at [147, 135] on div at bounding box center [304, 147] width 608 height 294
drag, startPoint x: 312, startPoint y: 140, endPoint x: 179, endPoint y: 238, distance: 165.0
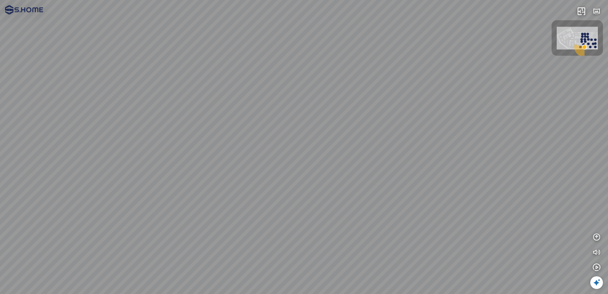
click at [180, 240] on div at bounding box center [304, 147] width 608 height 294
drag, startPoint x: 238, startPoint y: 203, endPoint x: 44, endPoint y: 112, distance: 214.3
click at [50, 112] on div at bounding box center [304, 147] width 608 height 294
drag, startPoint x: 268, startPoint y: 138, endPoint x: 38, endPoint y: 178, distance: 233.5
click at [38, 178] on div at bounding box center [304, 147] width 608 height 294
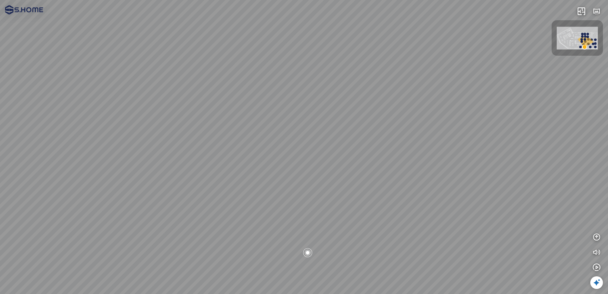
drag, startPoint x: 162, startPoint y: 163, endPoint x: 279, endPoint y: 148, distance: 117.6
click at [273, 148] on div at bounding box center [304, 147] width 608 height 294
